Goal: Information Seeking & Learning: Learn about a topic

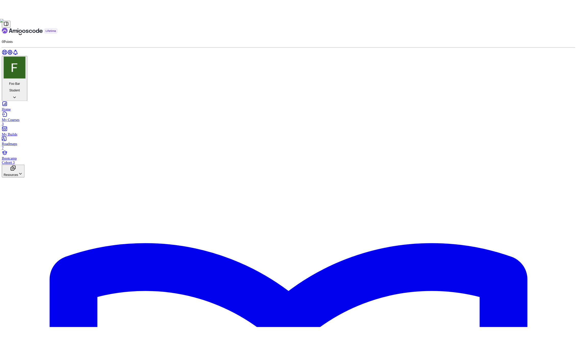
scroll to position [36, 0]
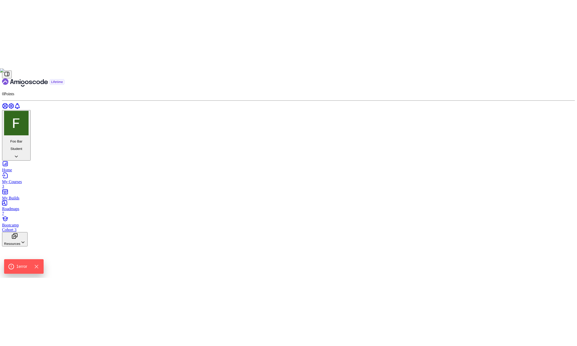
scroll to position [90, 0]
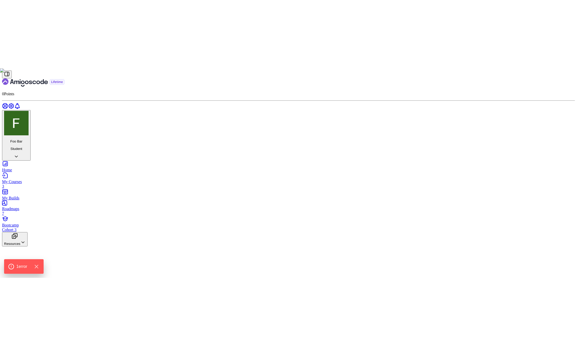
scroll to position [0, 0]
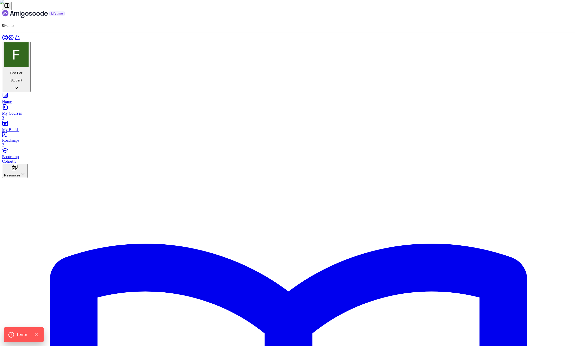
drag, startPoint x: 120, startPoint y: 184, endPoint x: 117, endPoint y: 189, distance: 5.7
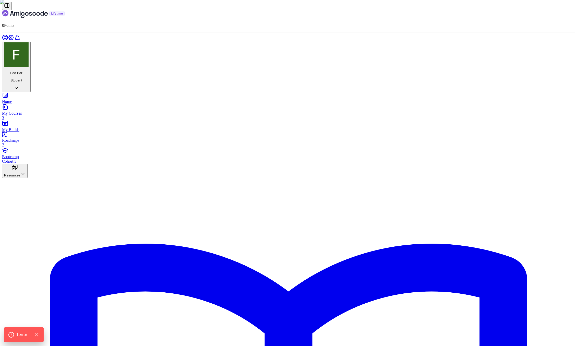
scroll to position [47, 0]
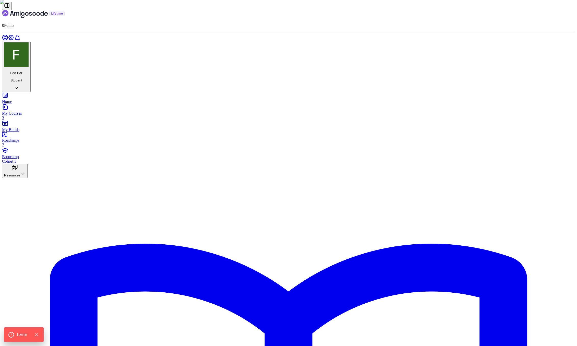
drag, startPoint x: 113, startPoint y: 266, endPoint x: 111, endPoint y: 260, distance: 6.5
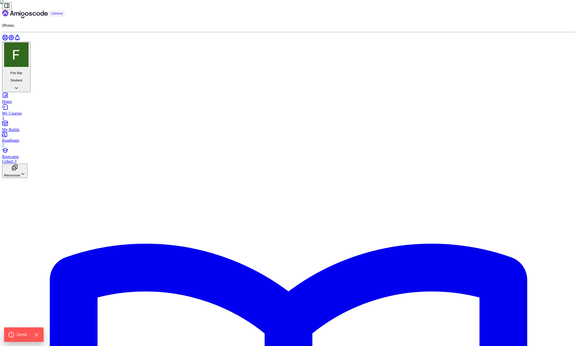
scroll to position [81, 0]
drag, startPoint x: 258, startPoint y: 152, endPoint x: 259, endPoint y: 156, distance: 4.0
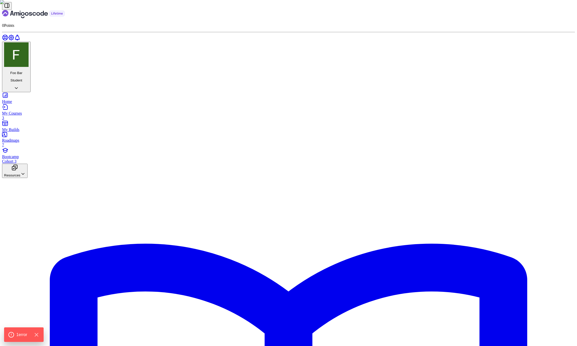
scroll to position [134, 0]
drag, startPoint x: 288, startPoint y: 140, endPoint x: 328, endPoint y: 141, distance: 40.1
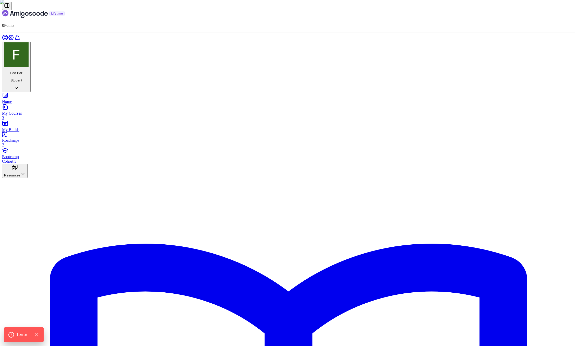
drag, startPoint x: 374, startPoint y: 146, endPoint x: 300, endPoint y: 178, distance: 80.5
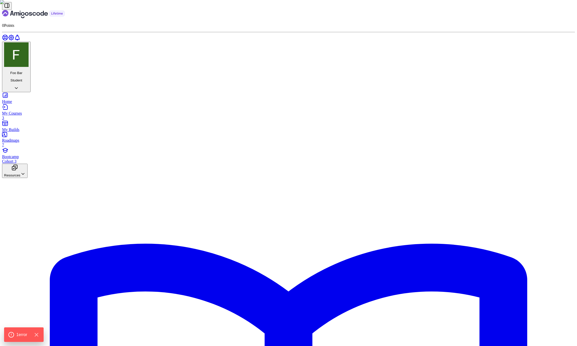
drag, startPoint x: 289, startPoint y: 239, endPoint x: 289, endPoint y: 247, distance: 7.7
drag, startPoint x: 289, startPoint y: 248, endPoint x: 286, endPoint y: 251, distance: 4.3
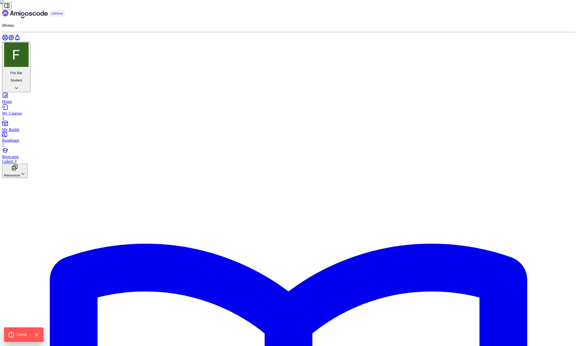
drag, startPoint x: 269, startPoint y: 215, endPoint x: 289, endPoint y: 216, distance: 19.5
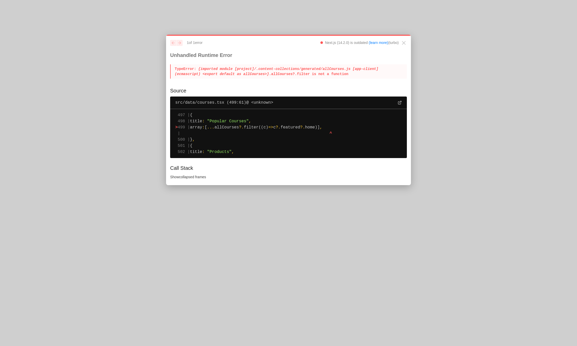
click at [232, 150] on span ""Products"" at bounding box center [219, 152] width 24 height 5
drag, startPoint x: 257, startPoint y: 154, endPoint x: 190, endPoint y: 113, distance: 78.2
click at [190, 113] on pre "497 | { 498 | title : "Popular Courses" , > 499 | array : [ ... allCourses ? . …" at bounding box center [288, 133] width 237 height 49
click at [190, 115] on span "497 |" at bounding box center [184, 115] width 12 height 5
drag, startPoint x: 193, startPoint y: 116, endPoint x: 266, endPoint y: 152, distance: 81.1
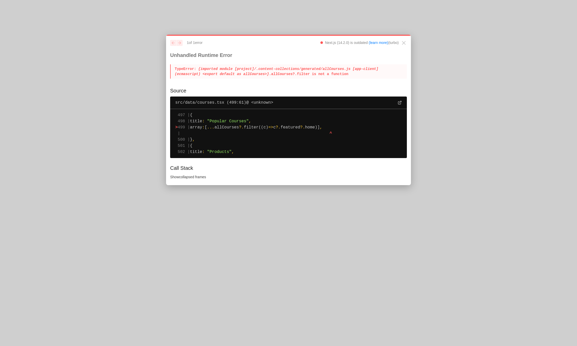
click at [266, 152] on pre "497 | { 498 | title : "Popular Courses" , > 499 | array : [ ... allCourses ? . …" at bounding box center [288, 133] width 237 height 49
drag, startPoint x: 259, startPoint y: 153, endPoint x: 178, endPoint y: 110, distance: 91.8
click at [178, 110] on pre "497 | { 498 | title : "Popular Courses" , > 499 | array : [ ... allCourses ? . …" at bounding box center [288, 133] width 237 height 49
click at [254, 149] on pre "497 | { 498 | title : "Popular Courses" , > 499 | array : [ ... allCourses ? . …" at bounding box center [288, 133] width 237 height 49
click at [170, 156] on pre "497 | { 498 | title : "Popular Courses" , > 499 | array : [ ... allCourses ? . …" at bounding box center [288, 133] width 237 height 49
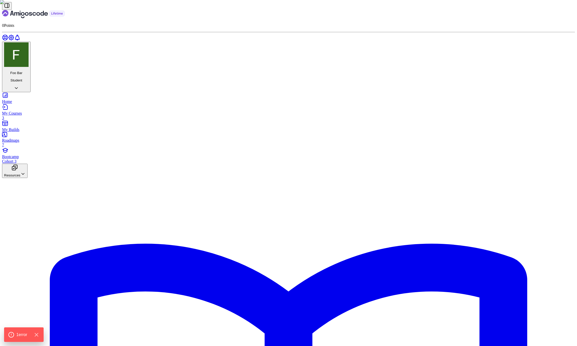
scroll to position [1056, 0]
